Goal: Information Seeking & Learning: Find specific fact

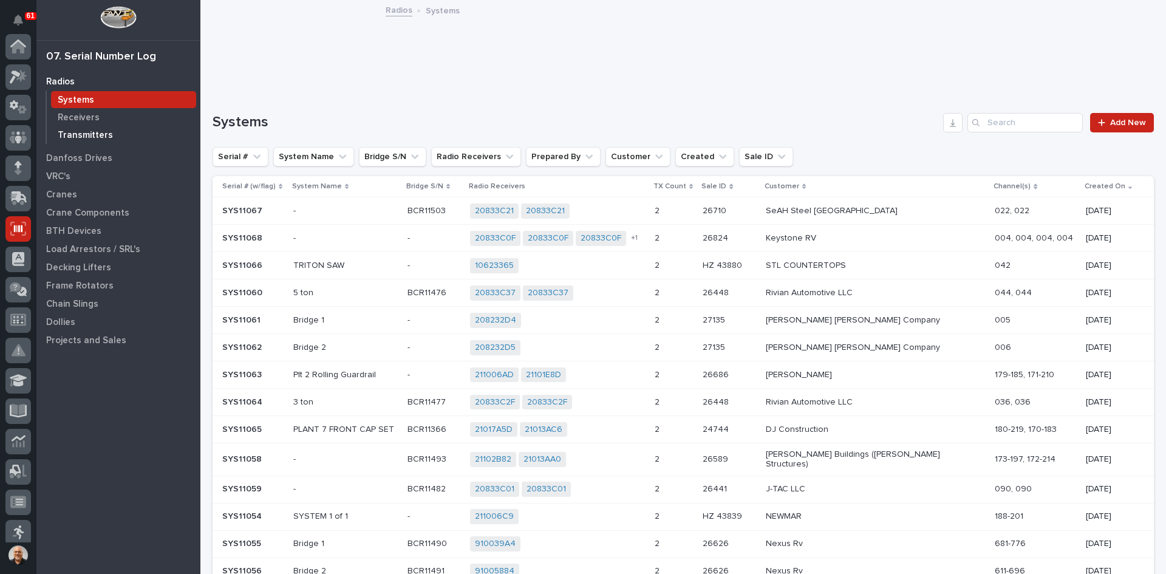
scroll to position [182, 0]
click at [1011, 124] on input "Search" at bounding box center [1024, 122] width 115 height 19
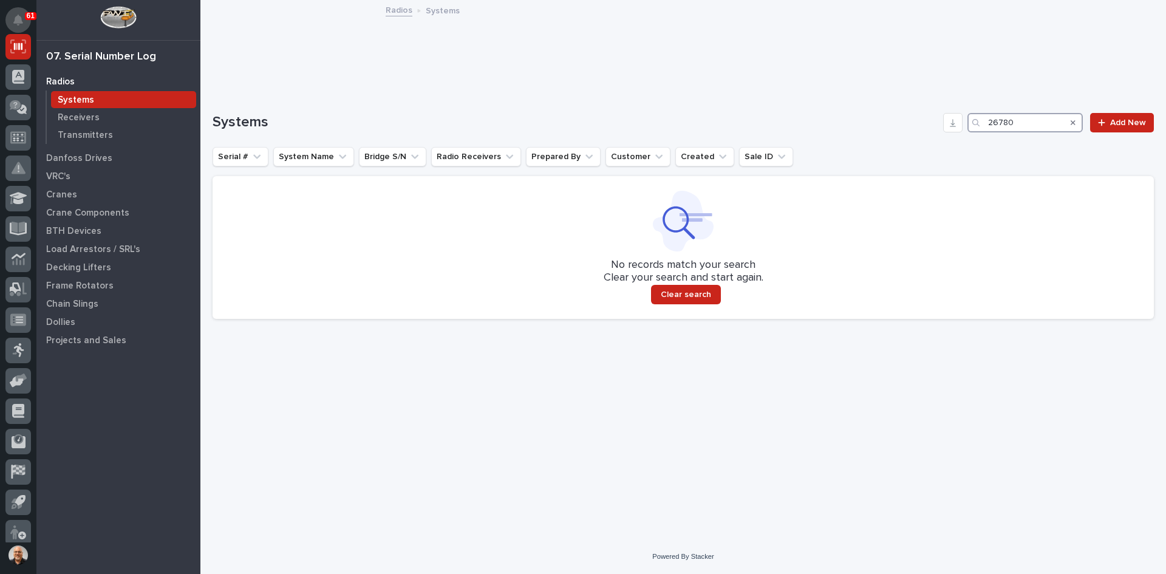
type input "26780"
click at [86, 135] on p "Transmitters" at bounding box center [85, 135] width 55 height 11
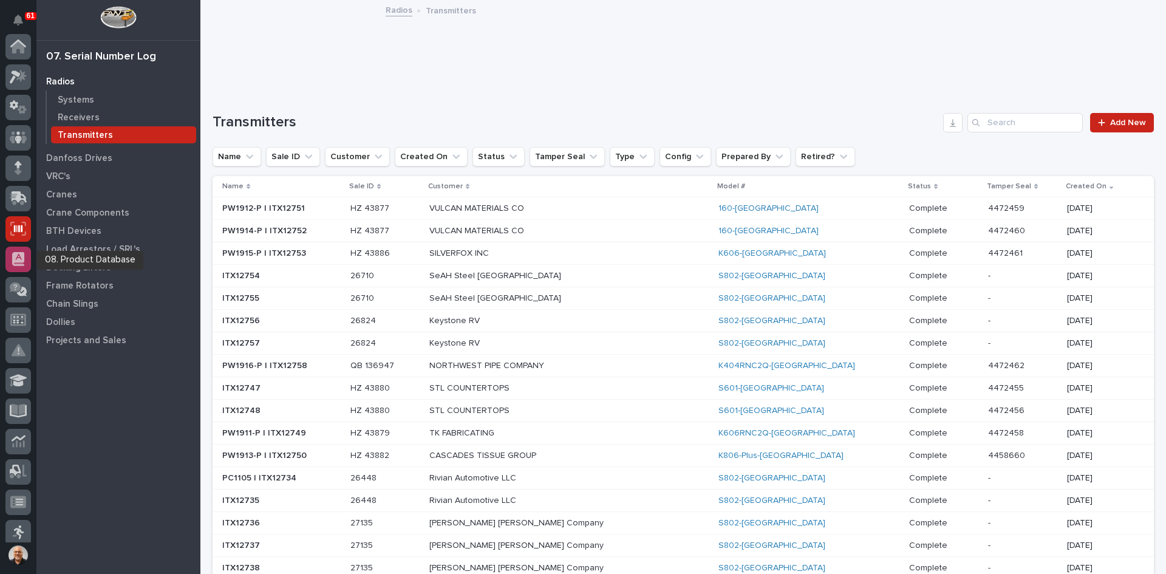
click at [20, 257] on icon at bounding box center [18, 259] width 12 height 14
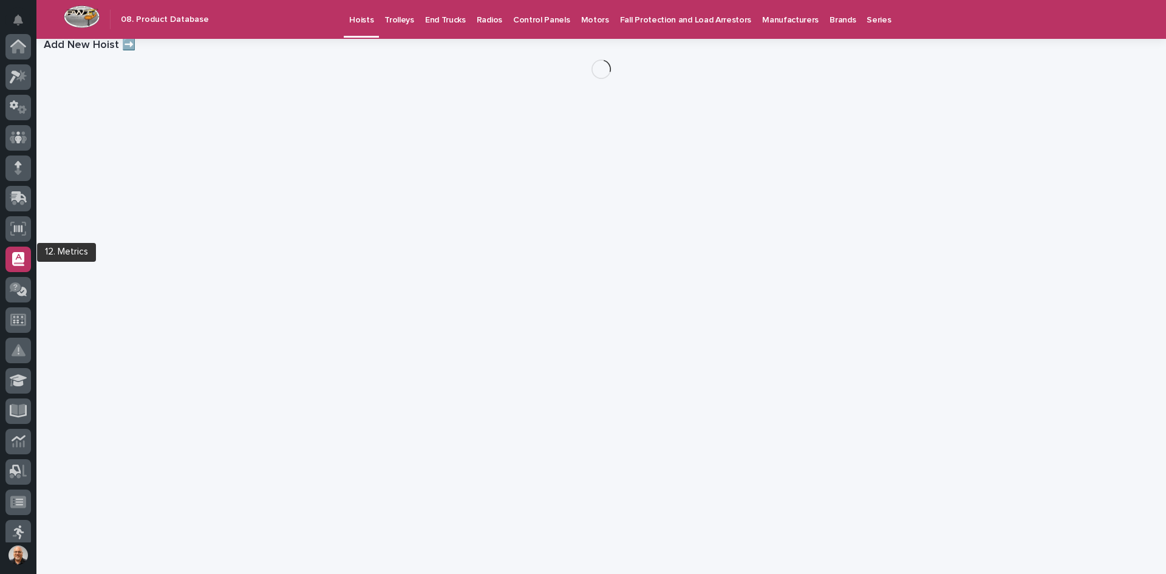
scroll to position [190, 0]
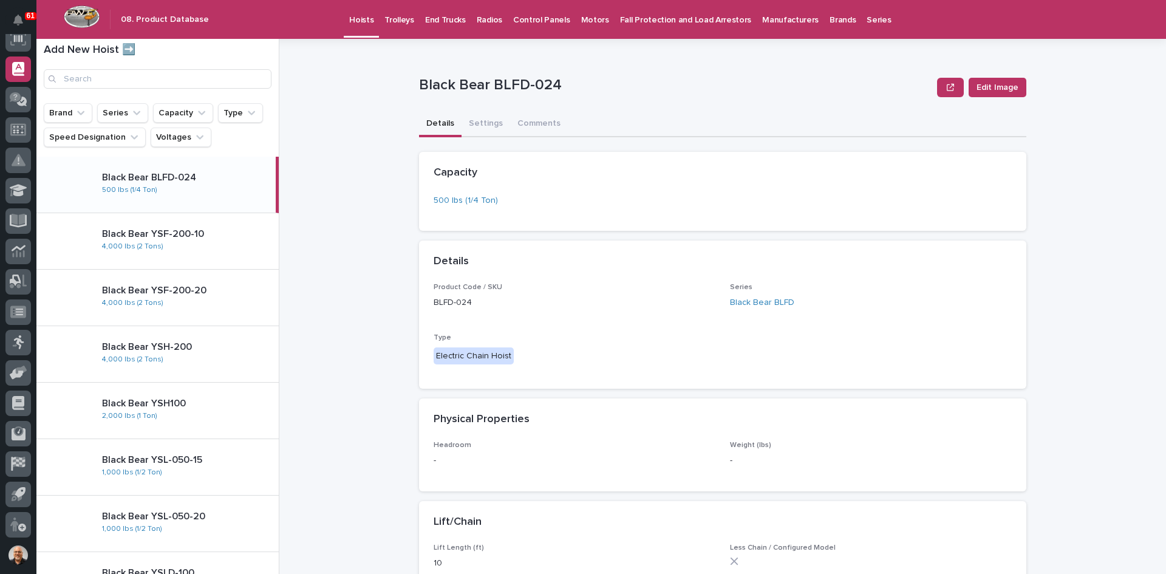
click at [481, 19] on p "Radios" at bounding box center [489, 12] width 25 height 25
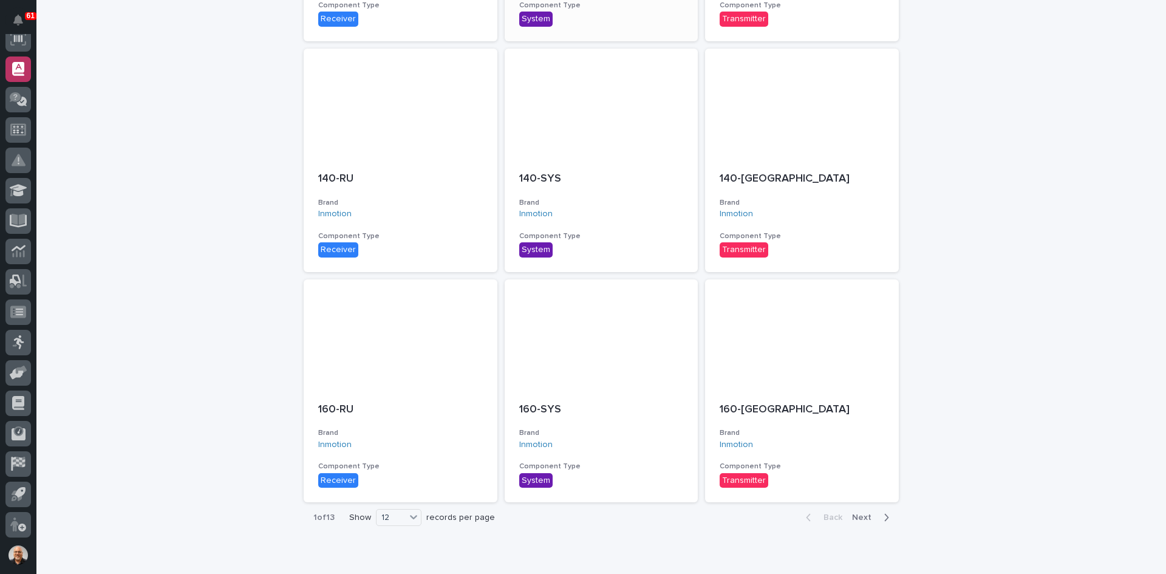
scroll to position [593, 0]
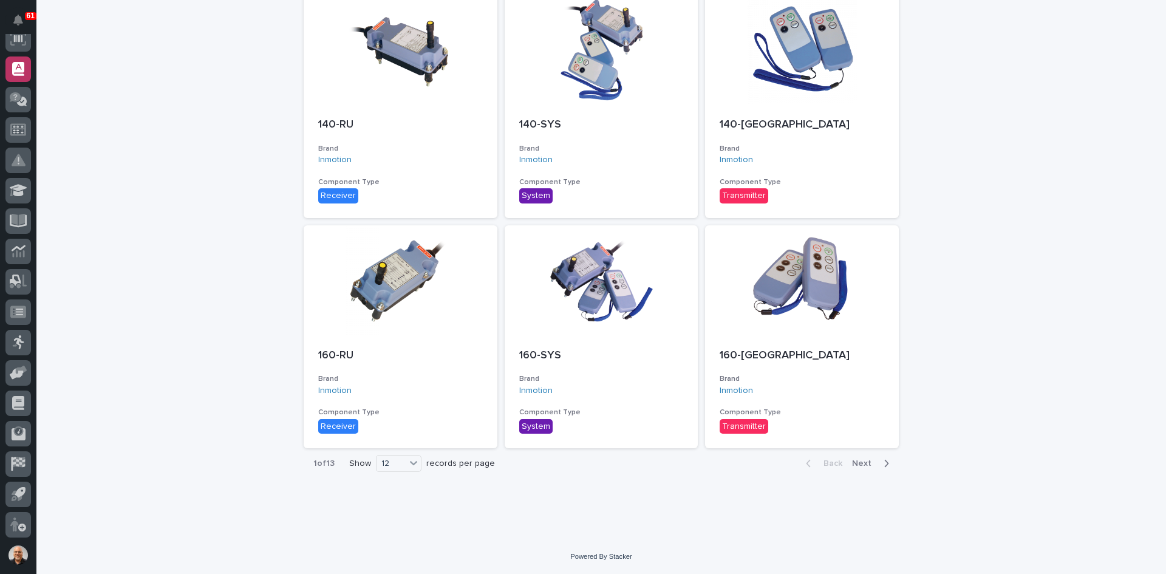
click at [861, 463] on span "Next" at bounding box center [865, 463] width 27 height 8
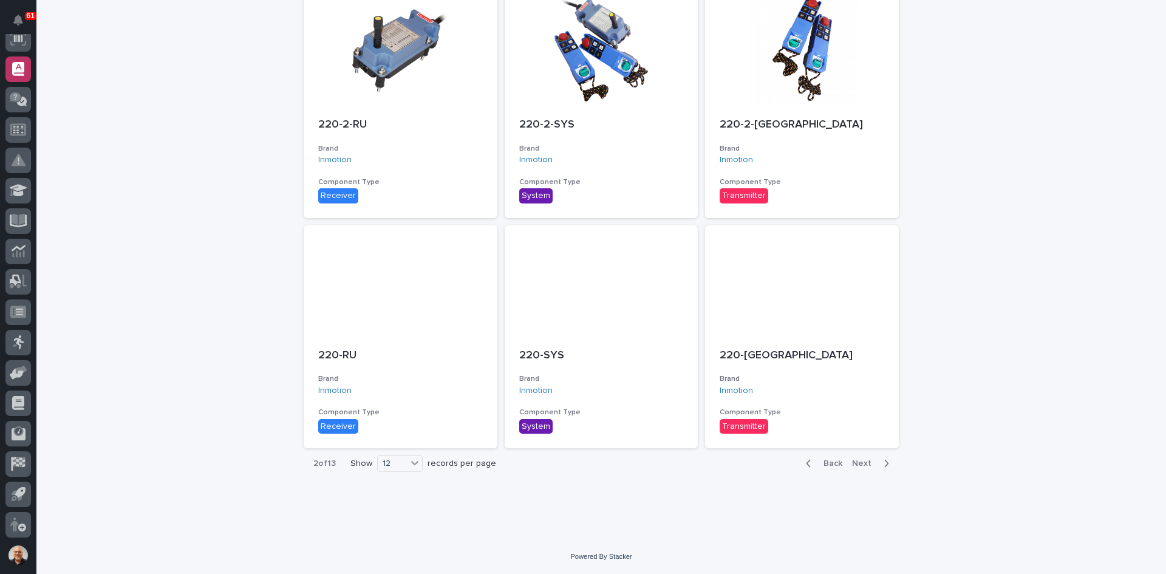
click at [861, 463] on span "Next" at bounding box center [865, 463] width 27 height 8
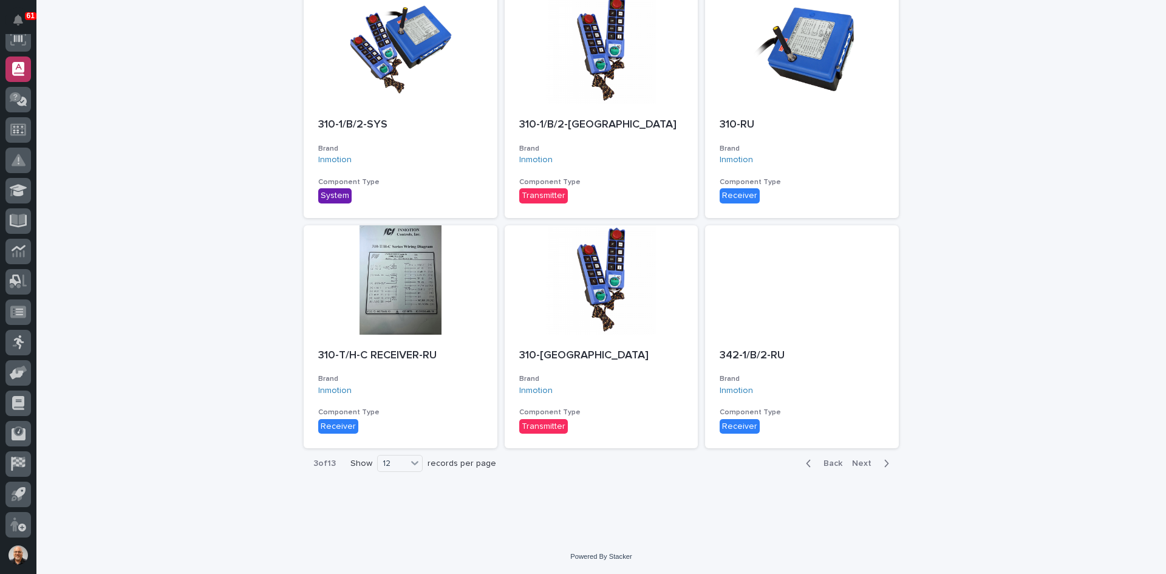
click at [861, 463] on span "Next" at bounding box center [865, 463] width 27 height 8
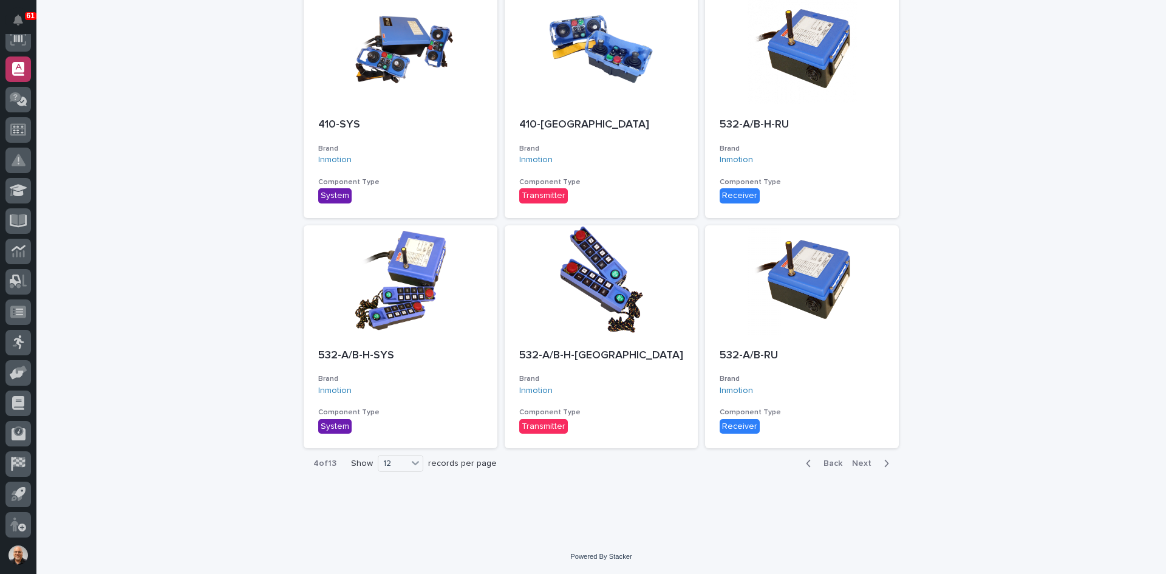
click at [861, 463] on span "Next" at bounding box center [865, 463] width 27 height 8
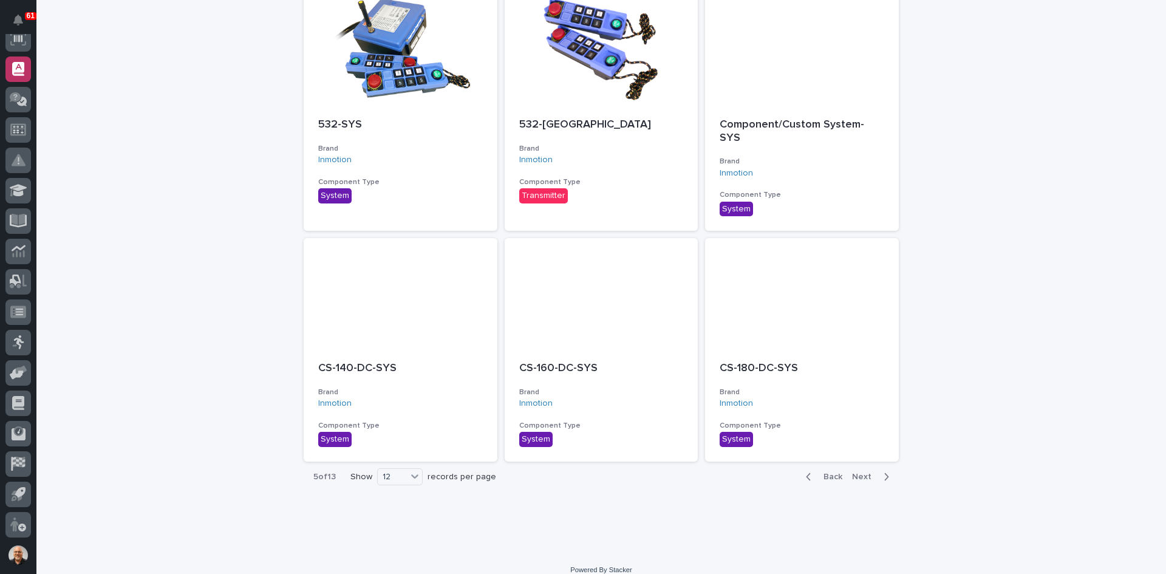
click at [861, 472] on span "Next" at bounding box center [865, 476] width 27 height 8
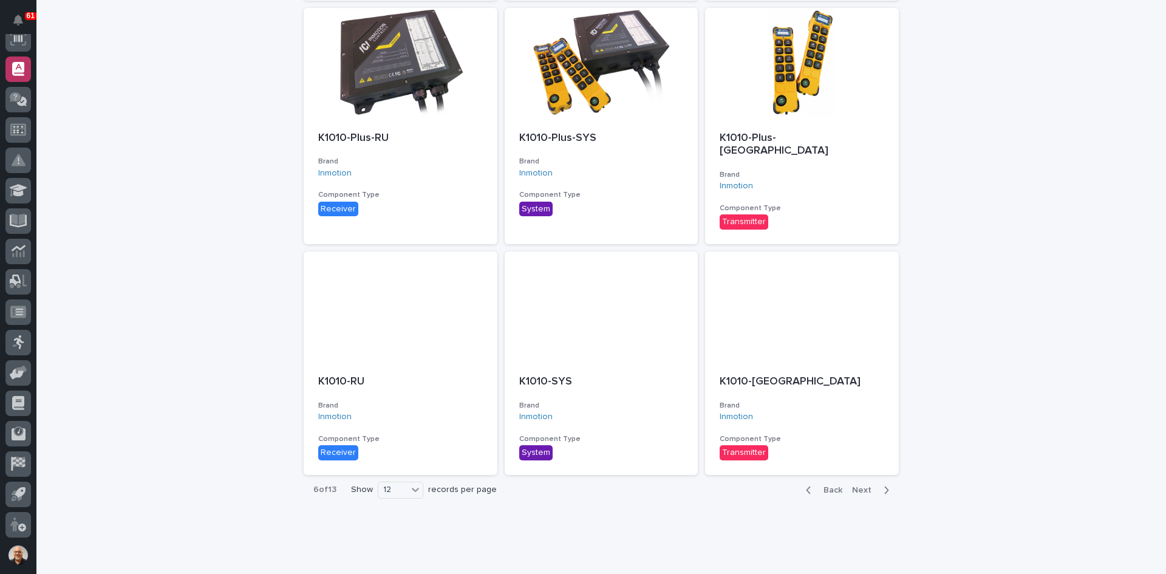
click at [861, 486] on span "Next" at bounding box center [865, 490] width 27 height 8
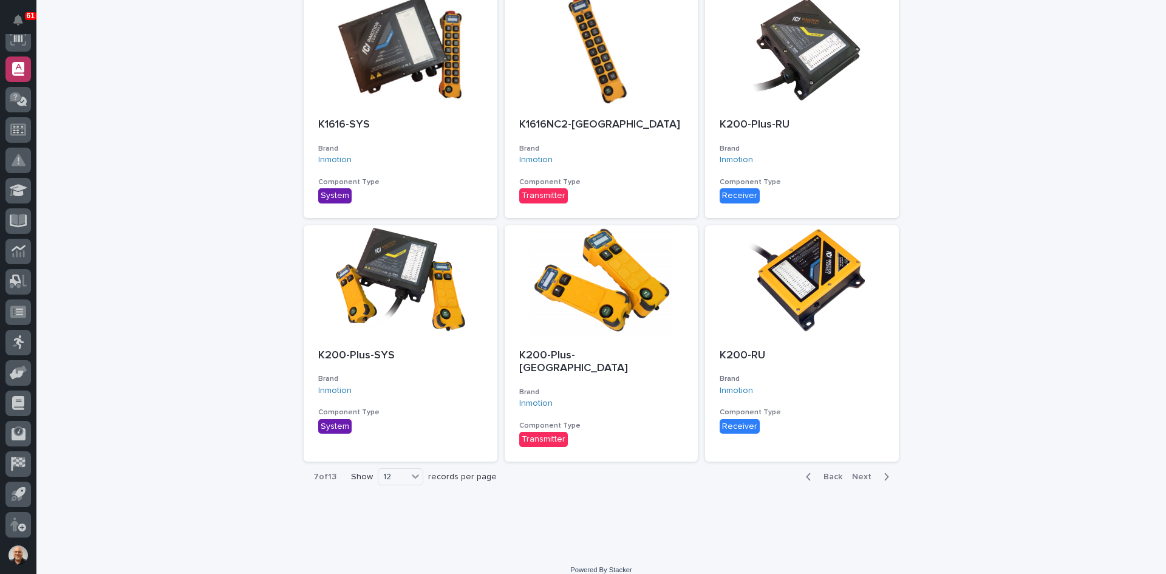
click at [861, 472] on span "Next" at bounding box center [865, 476] width 27 height 8
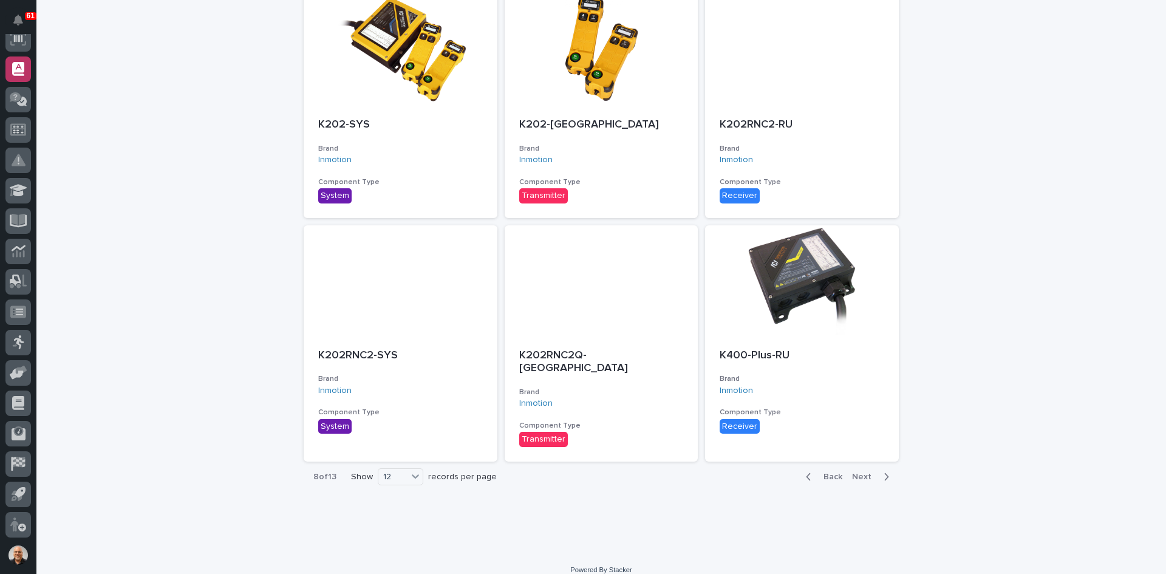
click at [861, 472] on span "Next" at bounding box center [865, 476] width 27 height 8
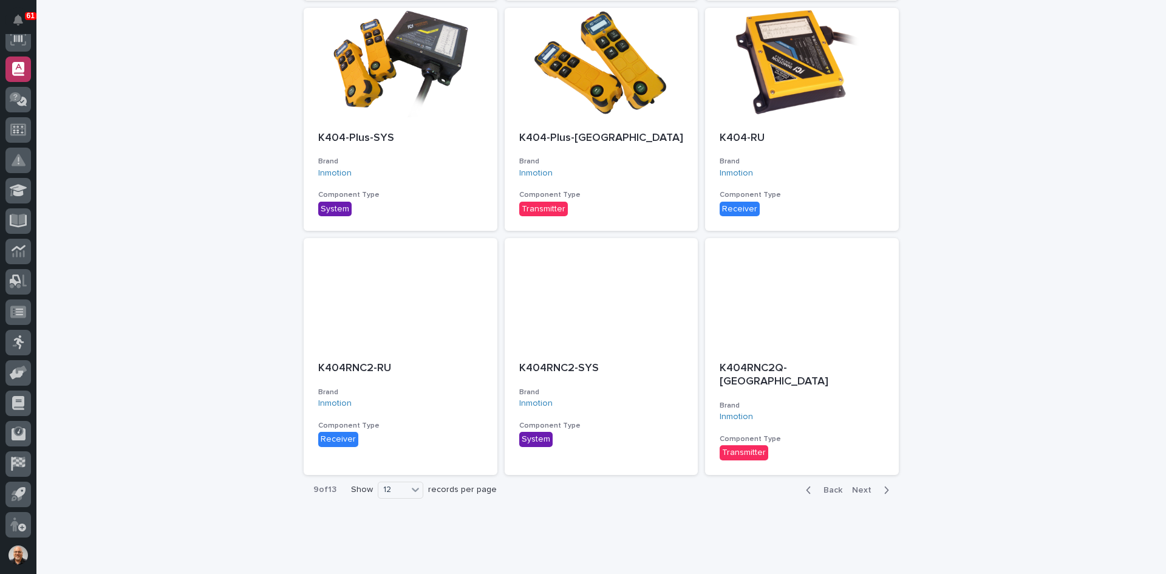
click at [861, 486] on span "Next" at bounding box center [865, 490] width 27 height 8
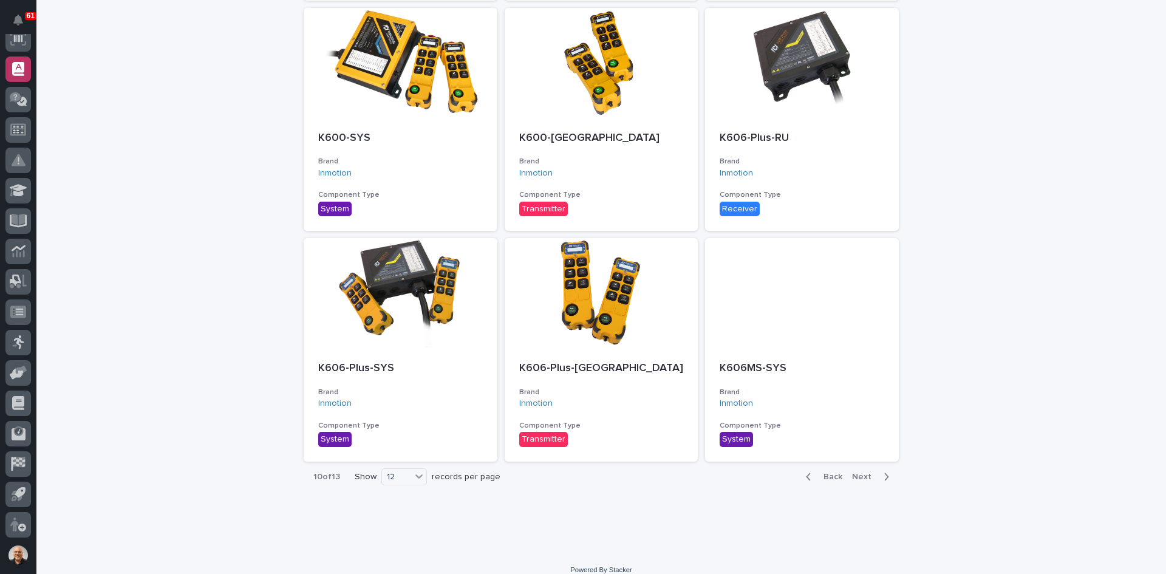
click at [861, 472] on span "Next" at bounding box center [865, 476] width 27 height 8
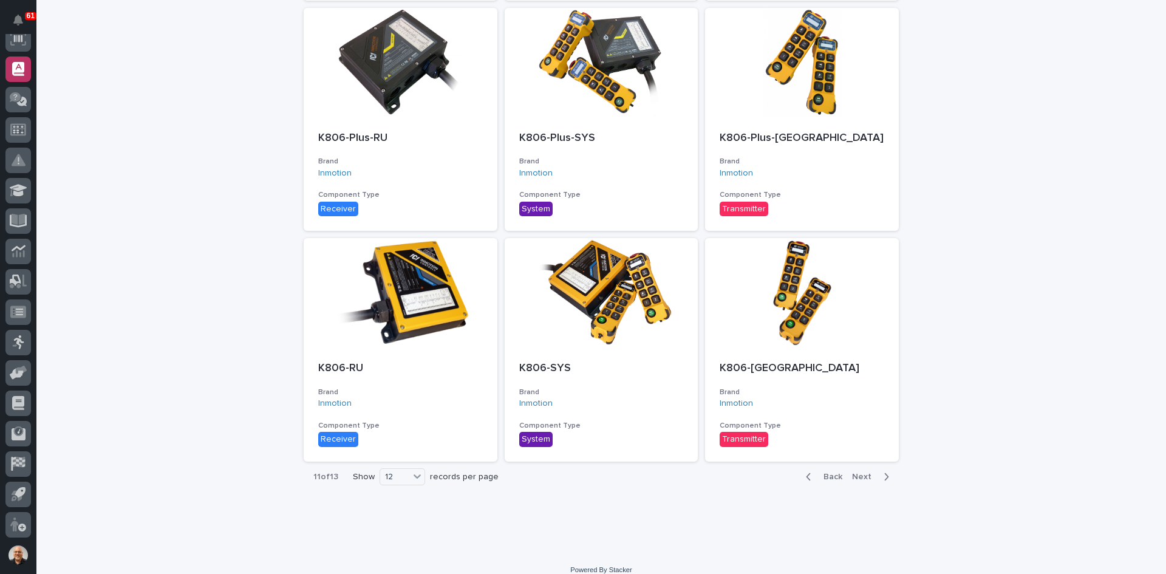
click at [861, 472] on span "Next" at bounding box center [865, 476] width 27 height 8
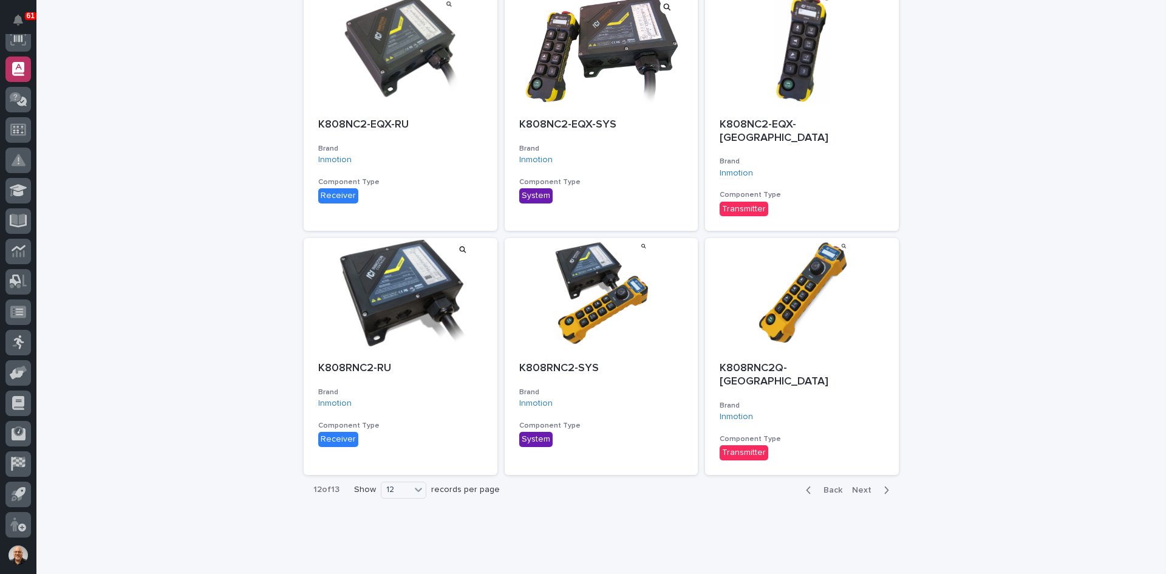
click at [861, 486] on span "Next" at bounding box center [865, 490] width 27 height 8
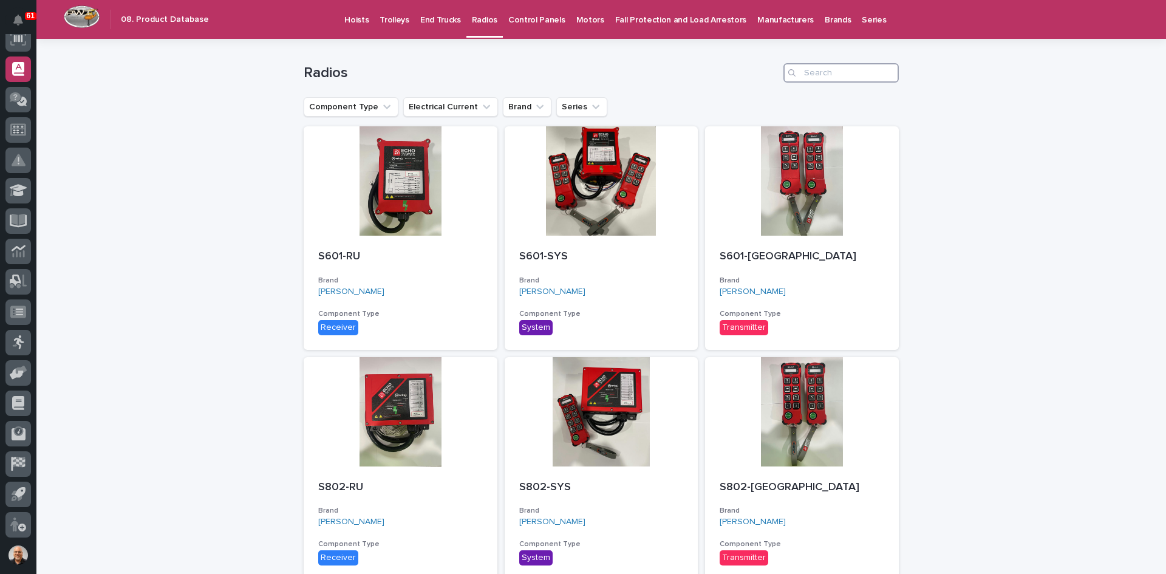
click at [823, 73] on input "Search" at bounding box center [840, 72] width 115 height 19
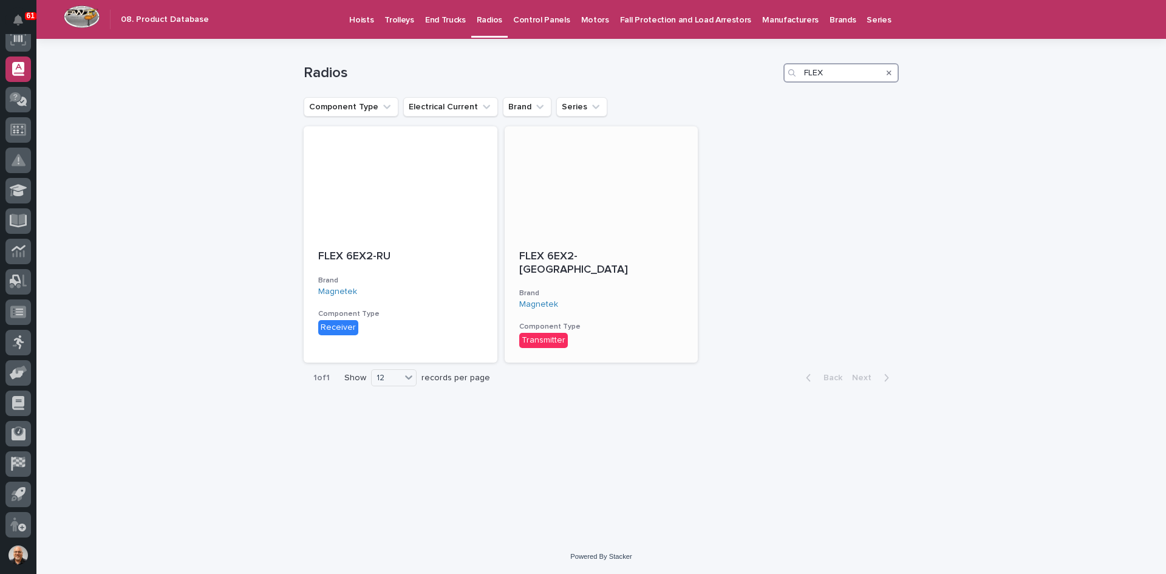
type input "FLEX"
click at [573, 222] on div at bounding box center [602, 180] width 194 height 109
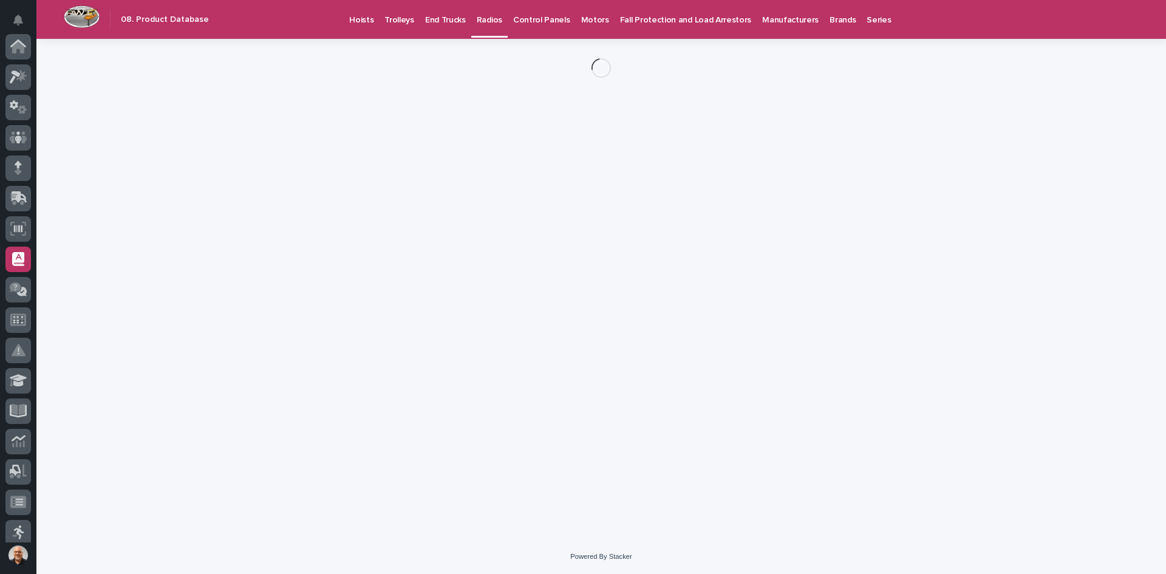
scroll to position [190, 0]
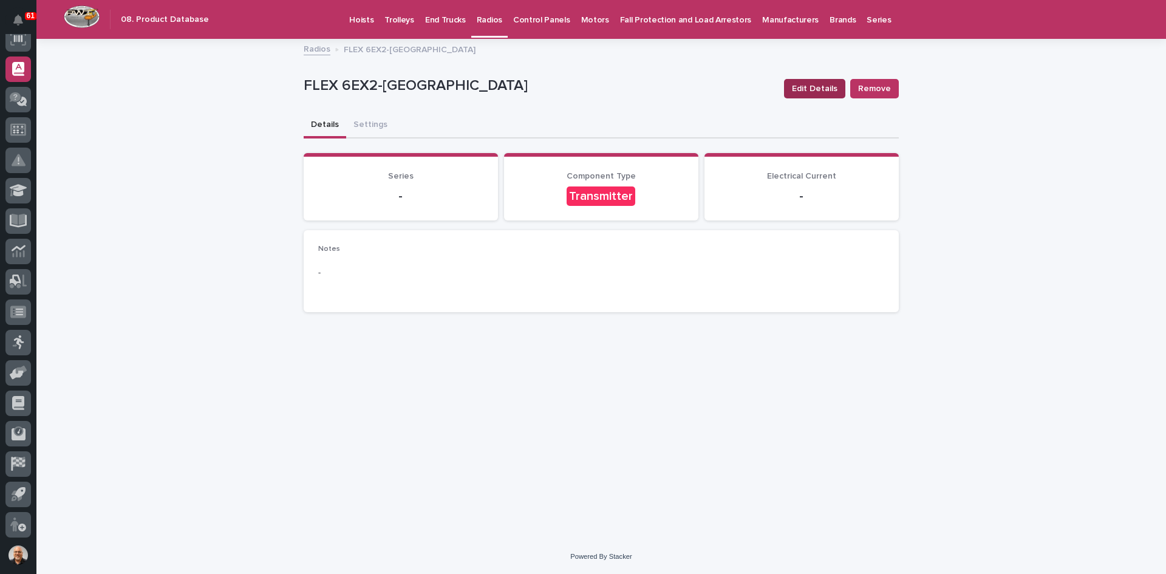
click at [817, 92] on span "Edit Details" at bounding box center [815, 89] width 46 height 12
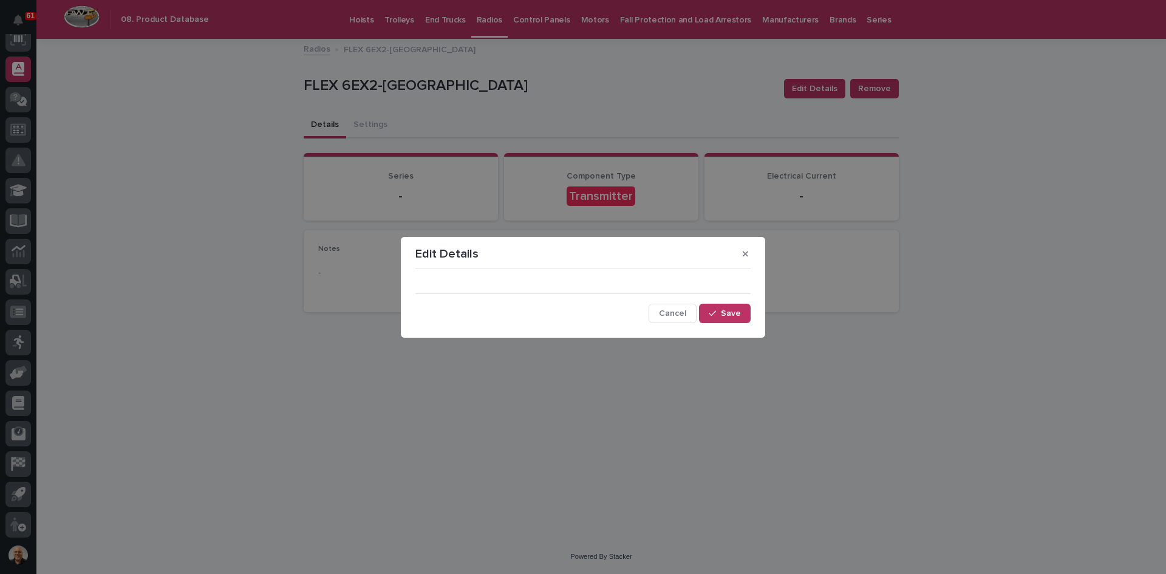
click at [531, 279] on div "Cancel Save" at bounding box center [582, 298] width 335 height 49
click at [815, 88] on div "Edit Details Cancel Save" at bounding box center [583, 287] width 1166 height 574
click at [684, 310] on span "Cancel" at bounding box center [672, 313] width 27 height 8
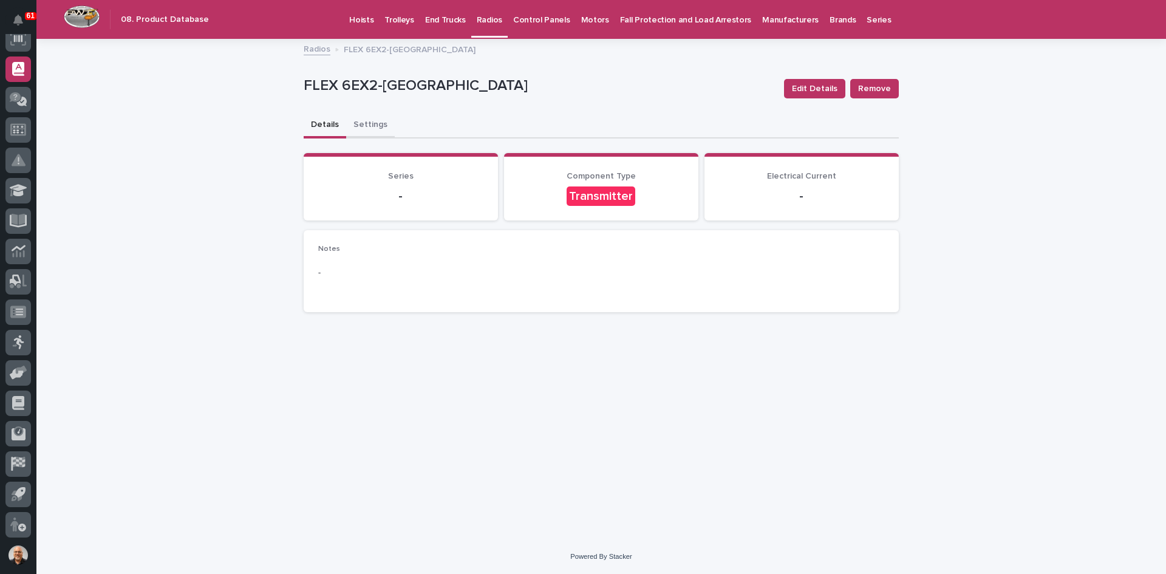
click at [362, 123] on button "Settings" at bounding box center [370, 125] width 49 height 25
click at [318, 122] on button "Details" at bounding box center [325, 125] width 42 height 25
click at [481, 19] on p "Radios" at bounding box center [489, 12] width 25 height 25
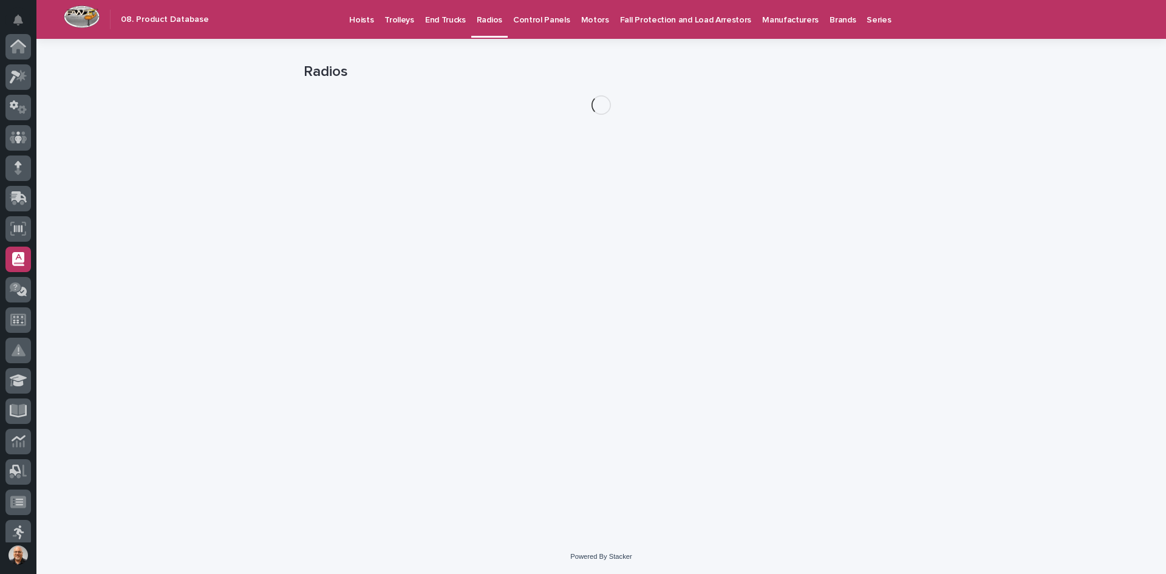
scroll to position [190, 0]
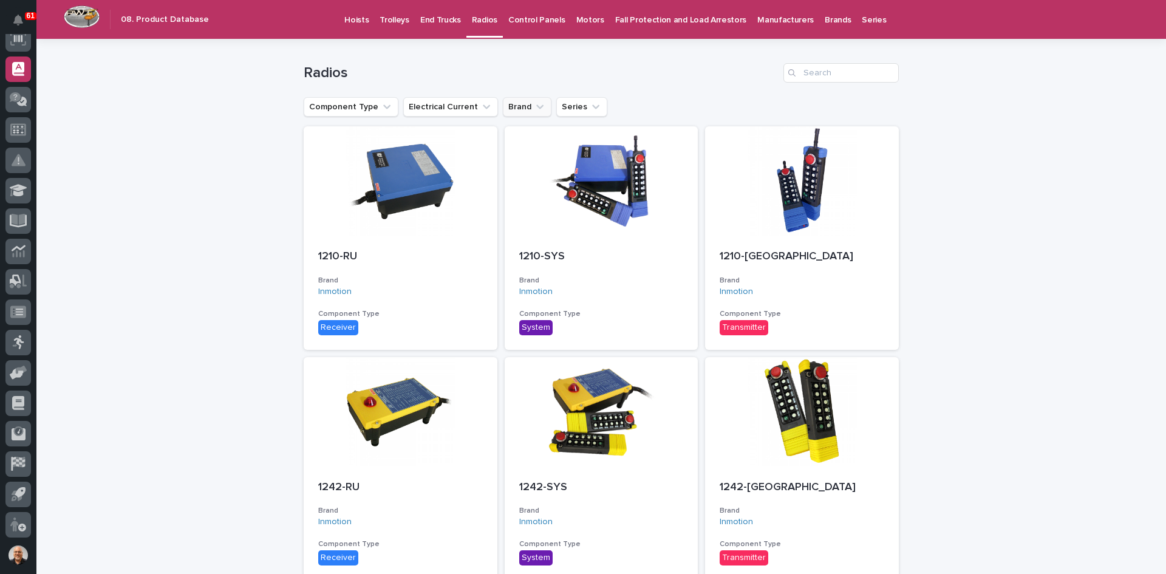
click at [534, 105] on icon "Brand" at bounding box center [540, 107] width 12 height 12
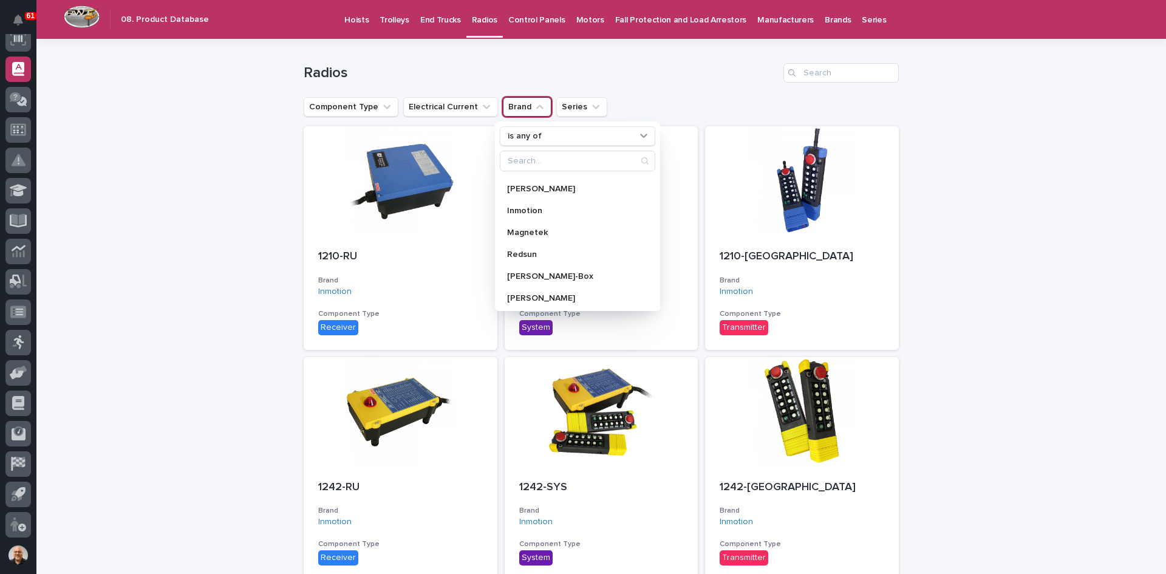
scroll to position [172, 0]
click at [523, 211] on p "Magnetek" at bounding box center [571, 209] width 129 height 8
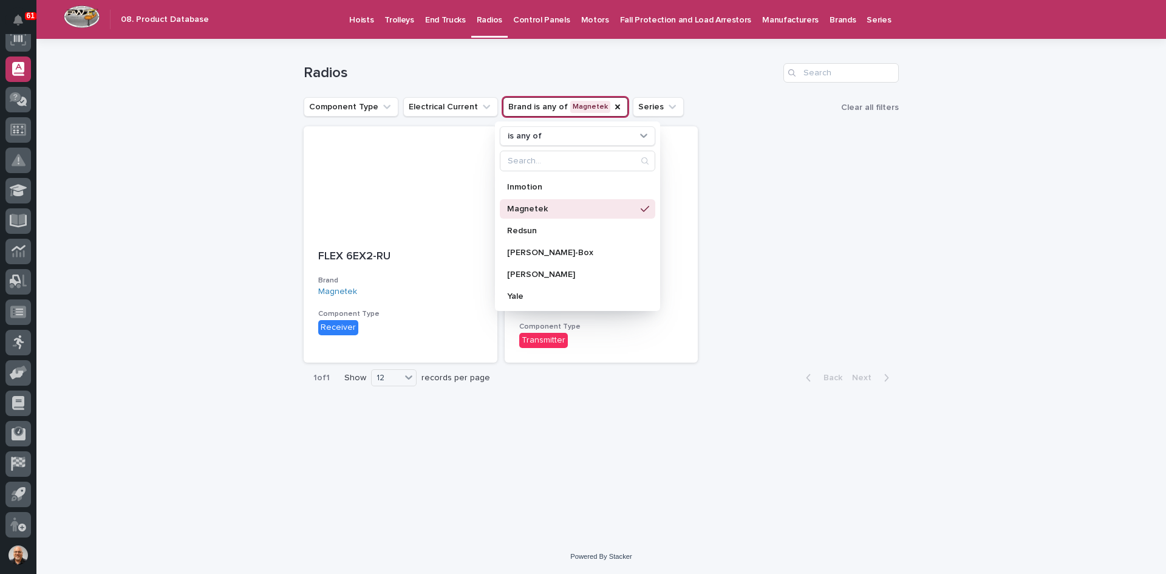
click at [752, 159] on div "FLEX 6EX2-RU Brand Magnetek Component Type Receiver FLEX 6EX2-TX Brand Magnetek…" at bounding box center [601, 244] width 595 height 236
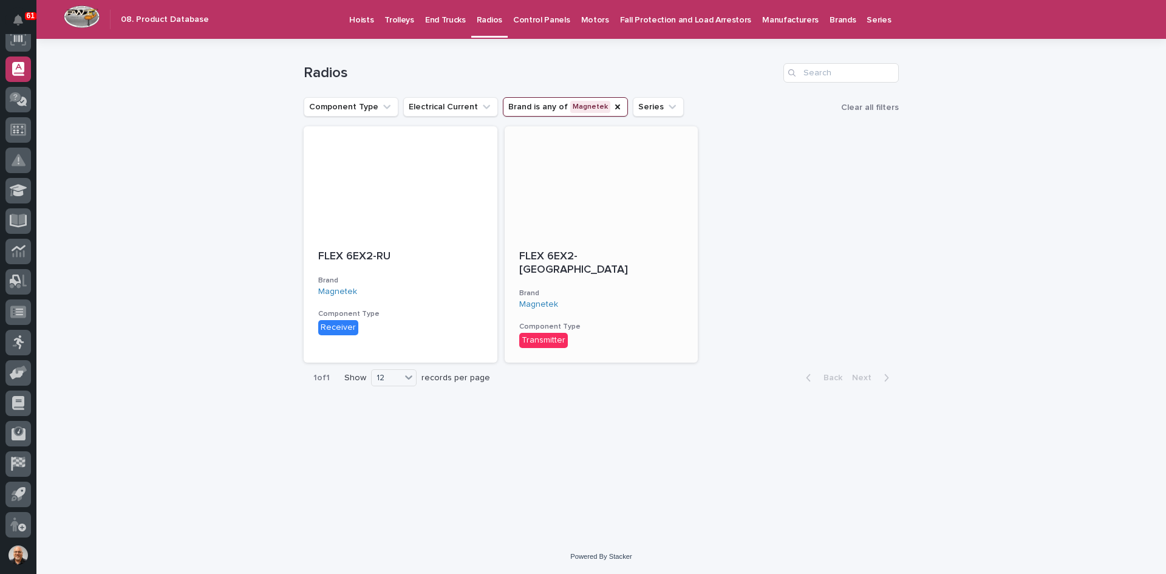
click at [546, 333] on div "Transmitter" at bounding box center [543, 340] width 49 height 15
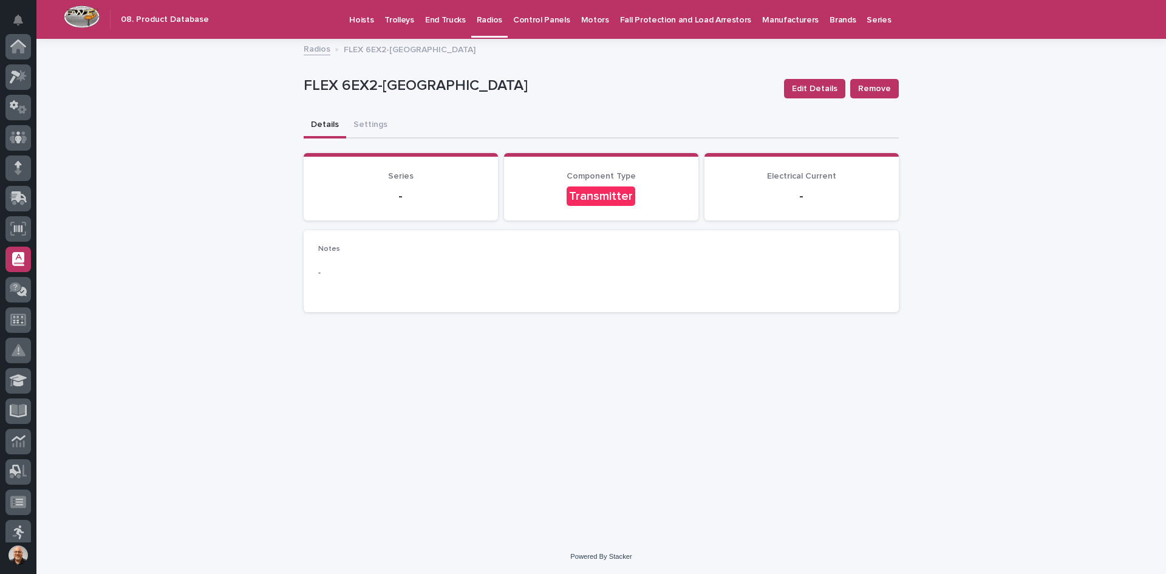
scroll to position [190, 0]
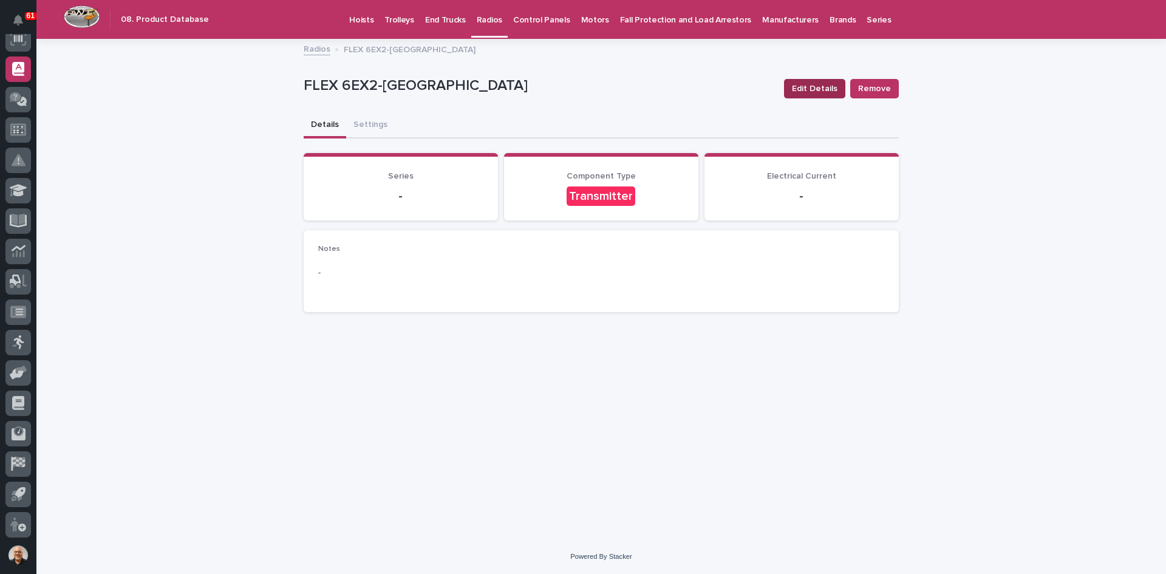
click at [813, 87] on span "Edit Details" at bounding box center [815, 89] width 46 height 12
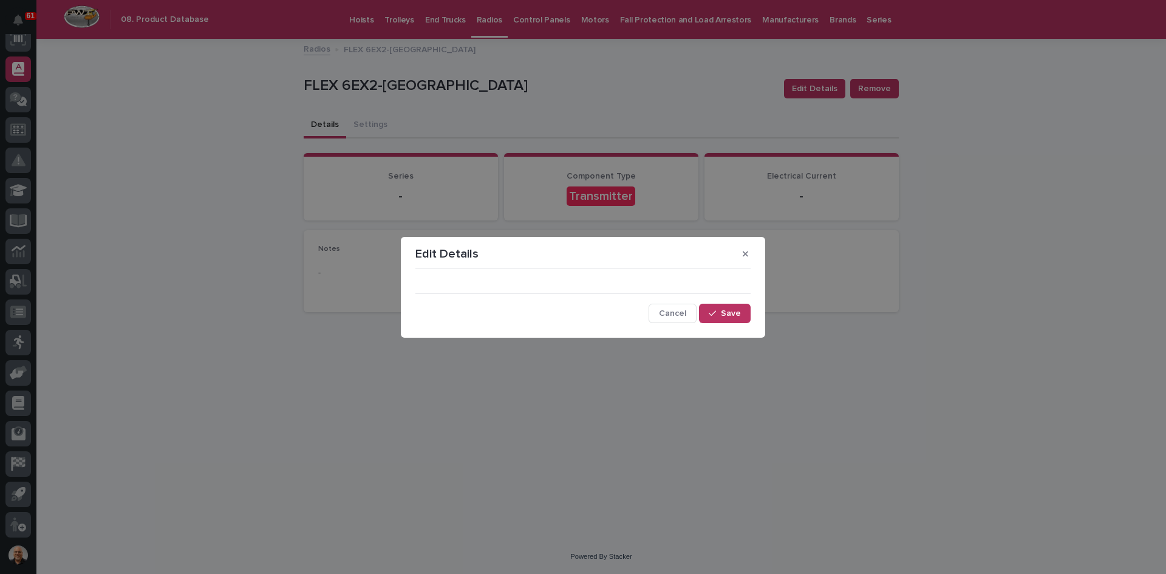
click at [489, 285] on div "Cancel Save" at bounding box center [582, 298] width 335 height 49
click at [486, 256] on div "Edit Details" at bounding box center [582, 253] width 335 height 19
click at [744, 252] on icon "button" at bounding box center [745, 253] width 5 height 5
